Goal: Navigation & Orientation: Find specific page/section

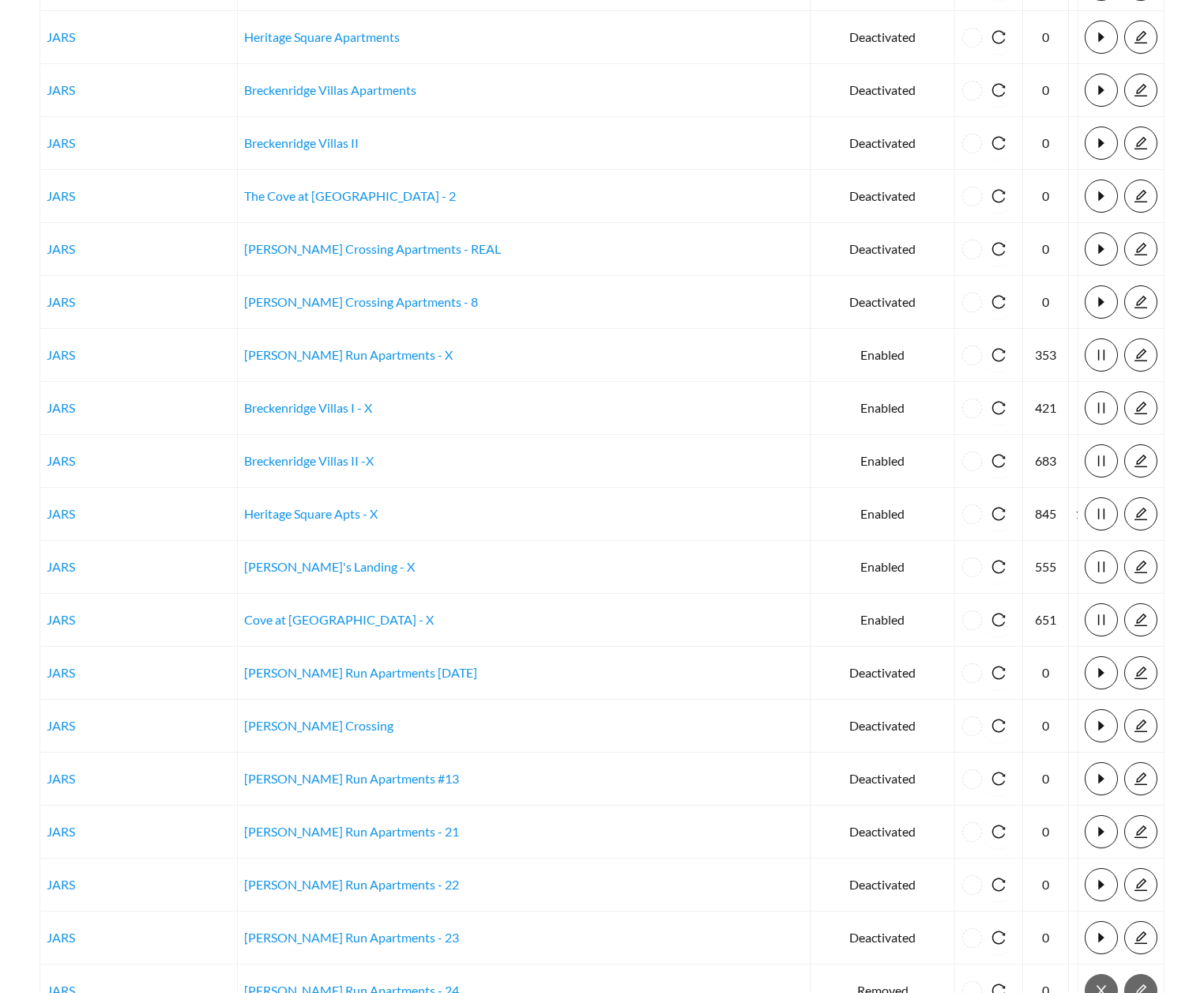
scroll to position [1532, 0]
